Goal: Check status: Check status

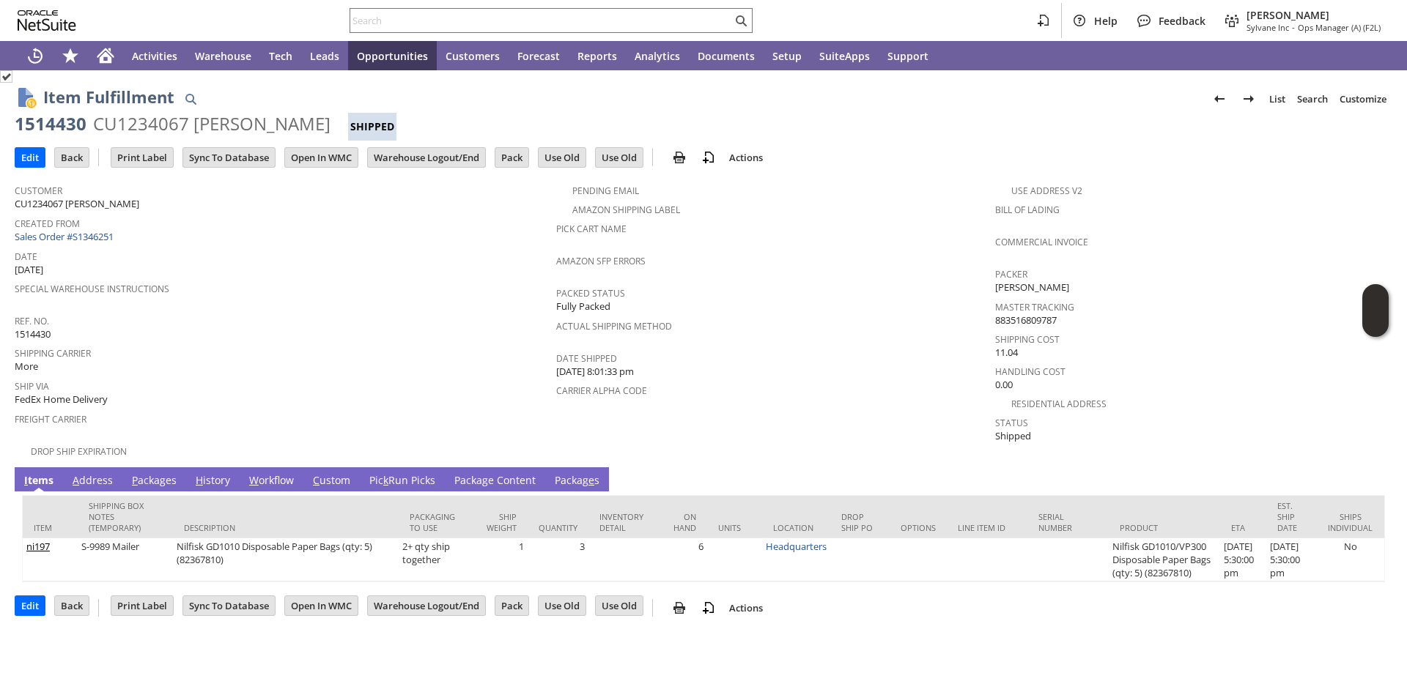
click at [403, 473] on link "Pic k Run Picks" at bounding box center [402, 481] width 73 height 16
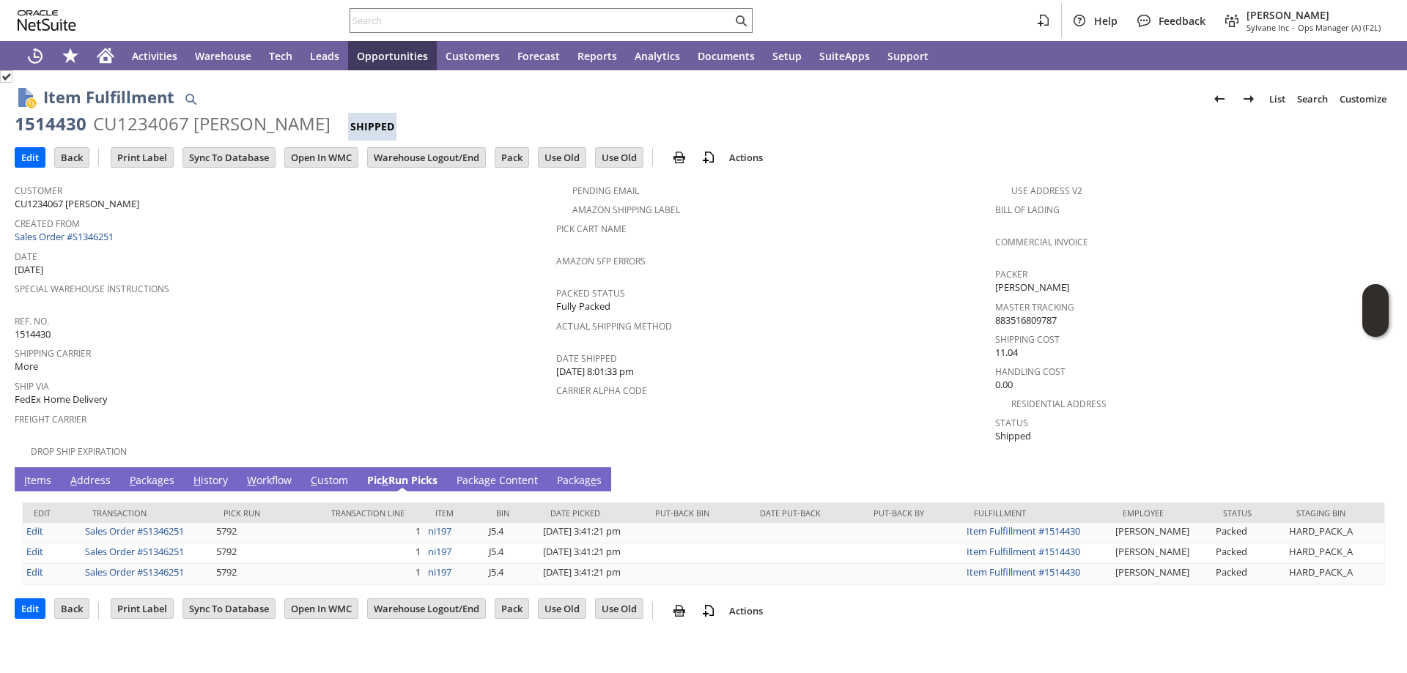
click at [481, 473] on link "Packa g e Content" at bounding box center [497, 481] width 89 height 16
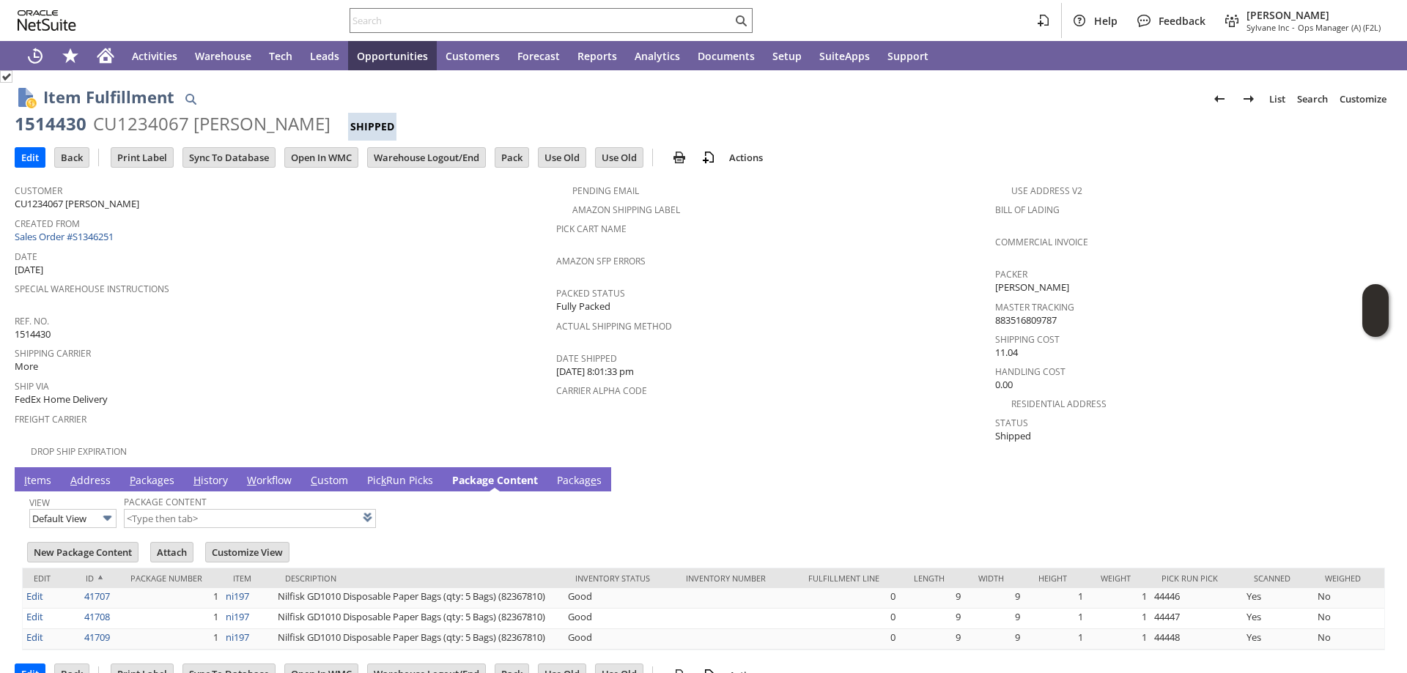
click at [587, 473] on link "Packag e s" at bounding box center [579, 481] width 52 height 16
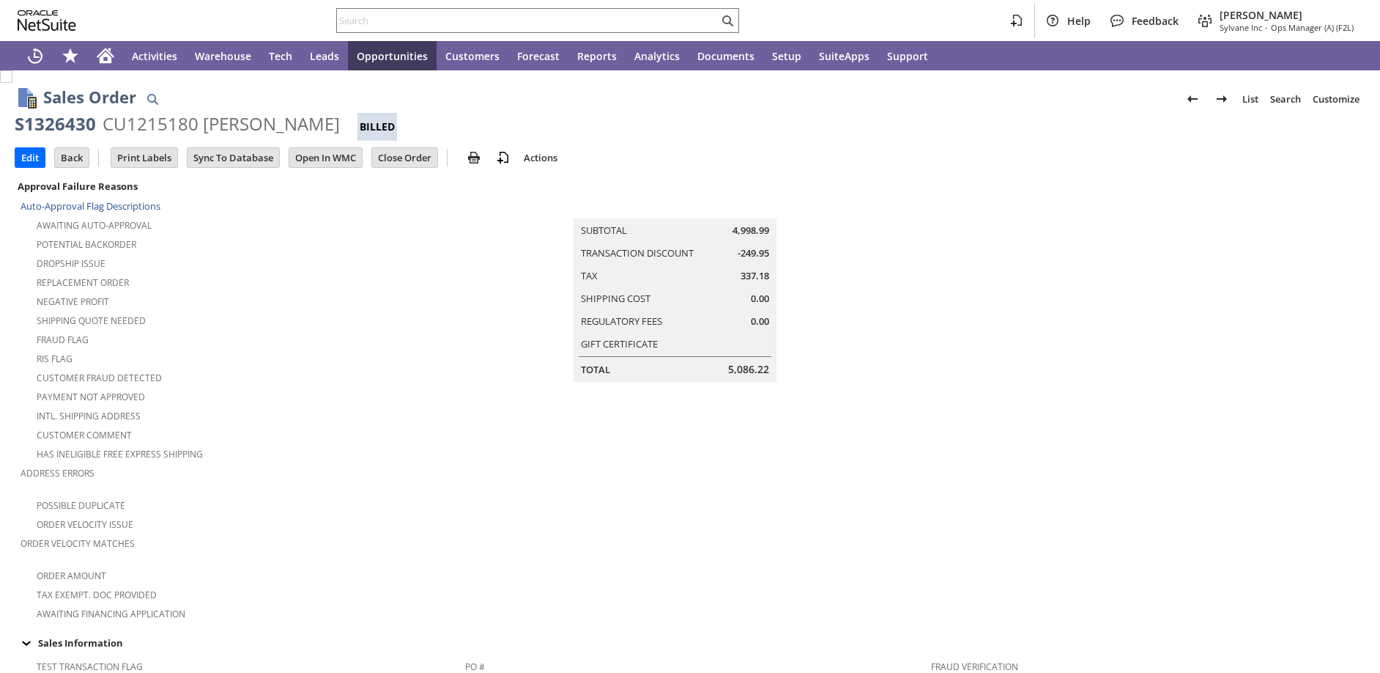
scroll to position [659, 0]
